Goal: Navigation & Orientation: Go to known website

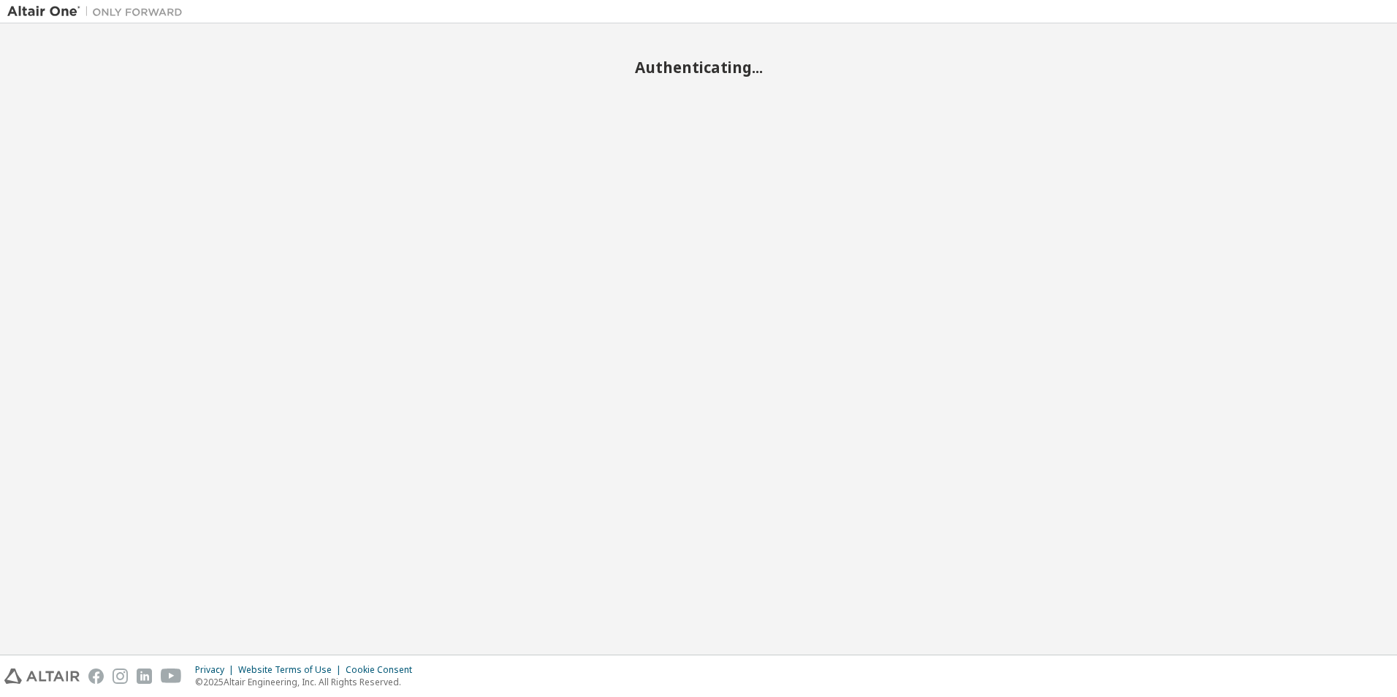
click at [0, 0] on button "Accept All Cookies" at bounding box center [0, 0] width 0 height 0
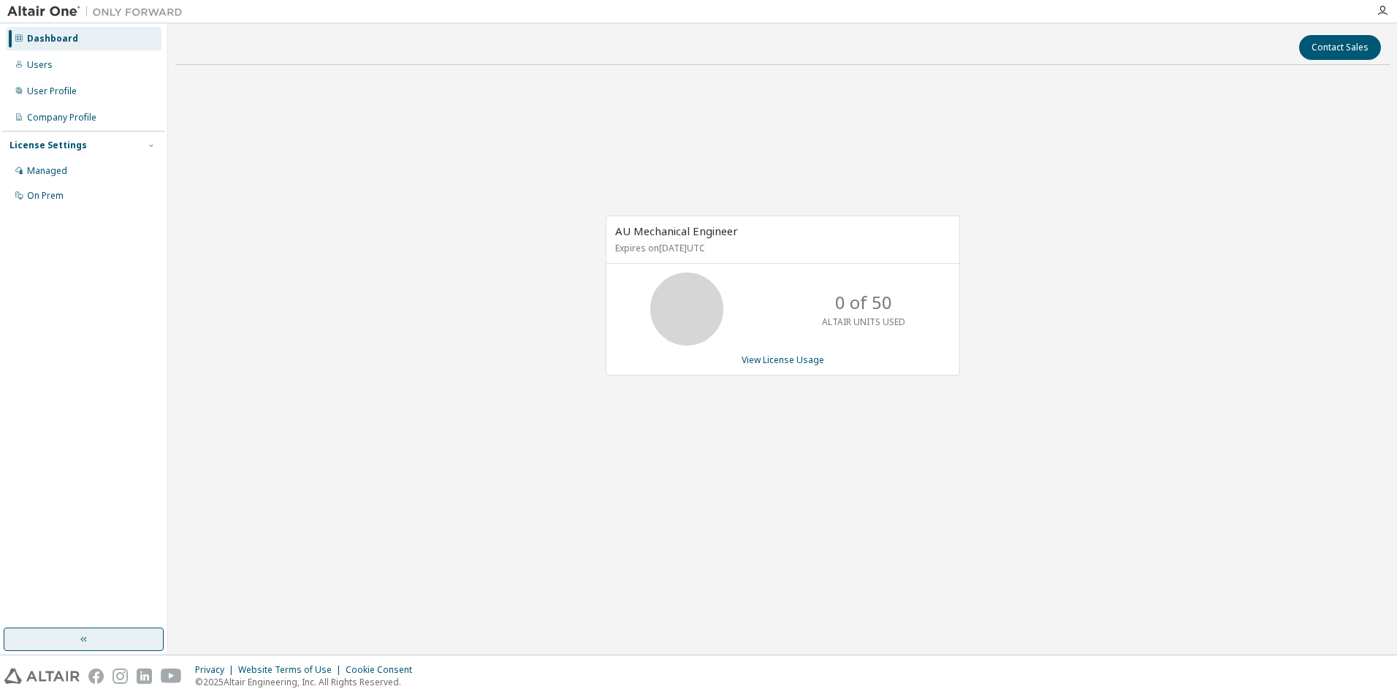
click at [80, 630] on button "button" at bounding box center [84, 639] width 160 height 23
